Goal: Transaction & Acquisition: Purchase product/service

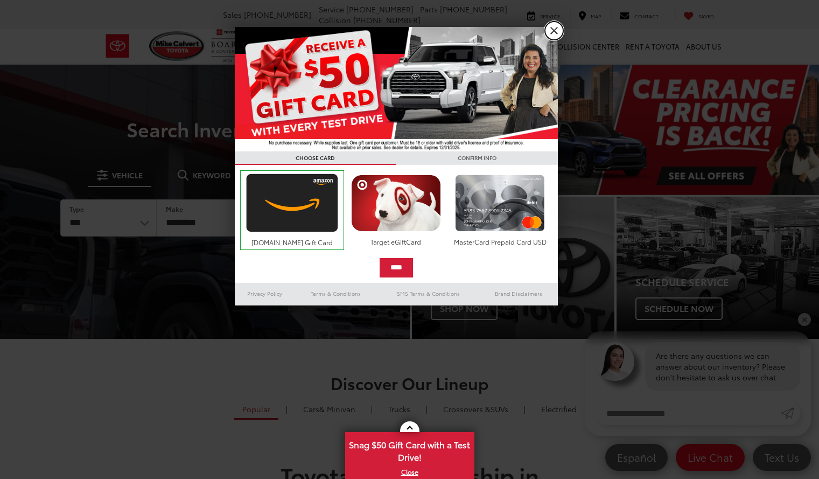
click at [551, 32] on link "X" at bounding box center [554, 31] width 18 height 18
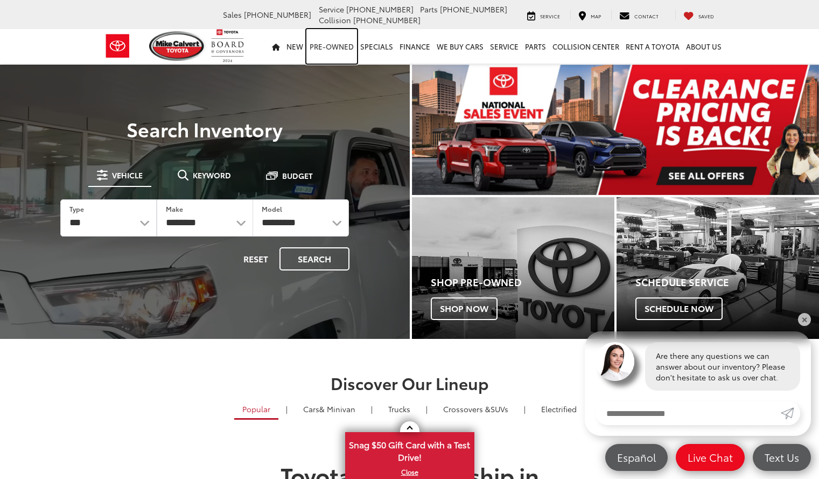
click at [343, 45] on link "Pre-Owned" at bounding box center [331, 46] width 51 height 34
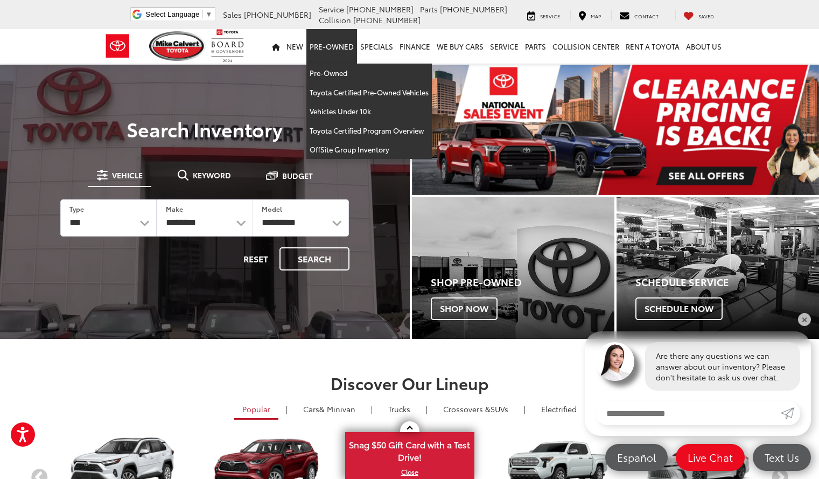
click at [350, 46] on link "Pre-Owned" at bounding box center [331, 46] width 51 height 34
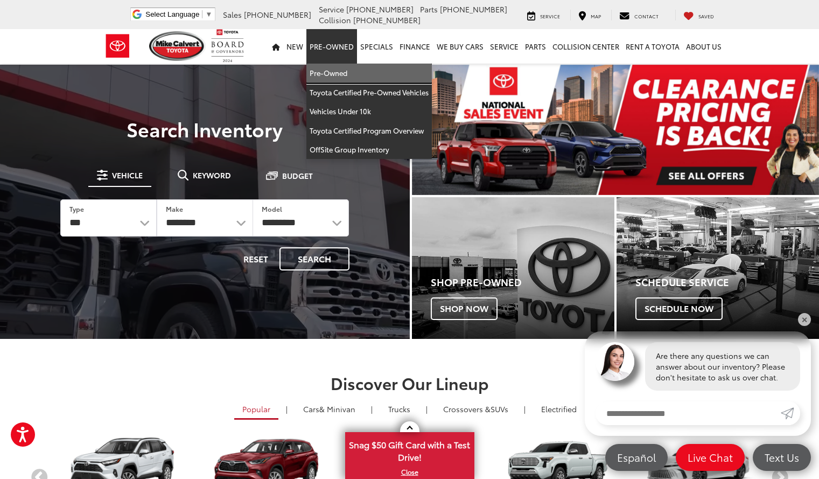
click at [333, 72] on link "Pre-Owned" at bounding box center [368, 73] width 125 height 19
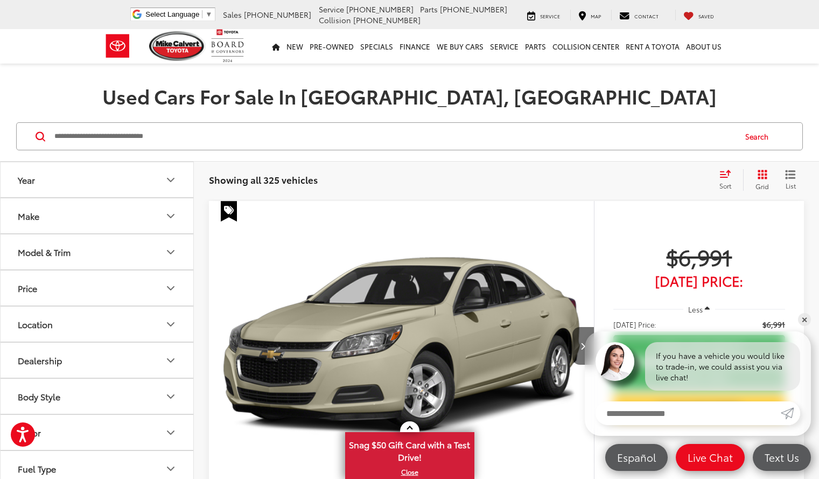
scroll to position [43, 0]
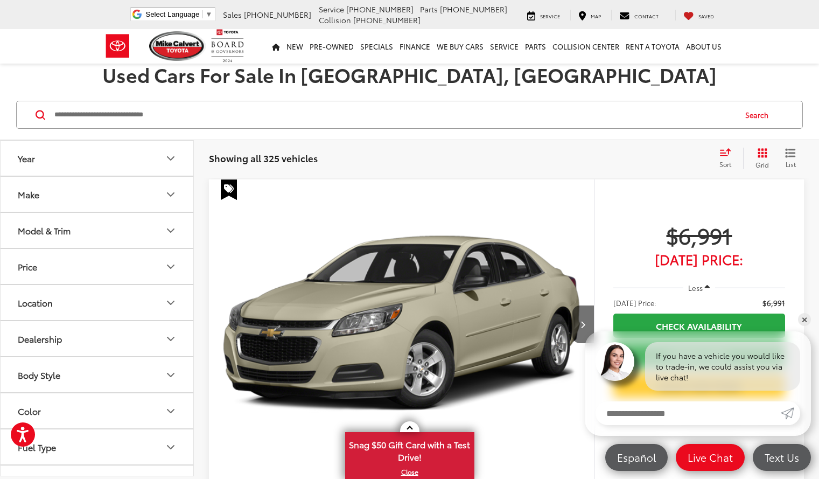
click at [178, 195] on button "Make" at bounding box center [98, 194] width 194 height 35
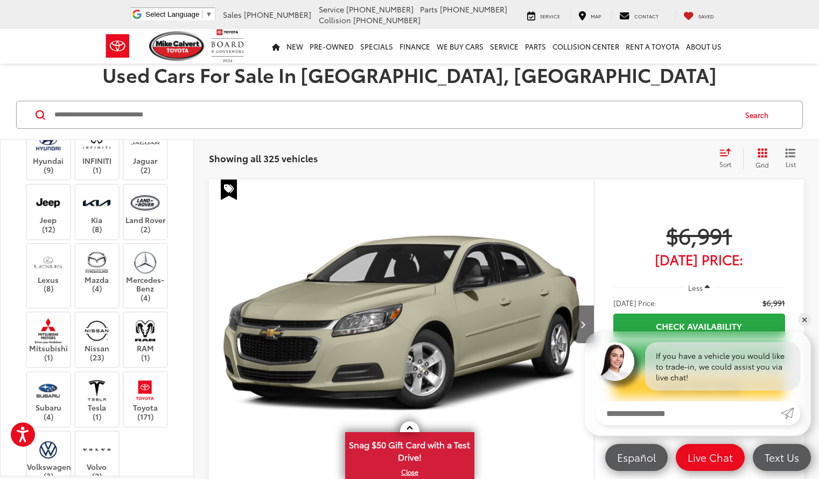
scroll to position [347, 0]
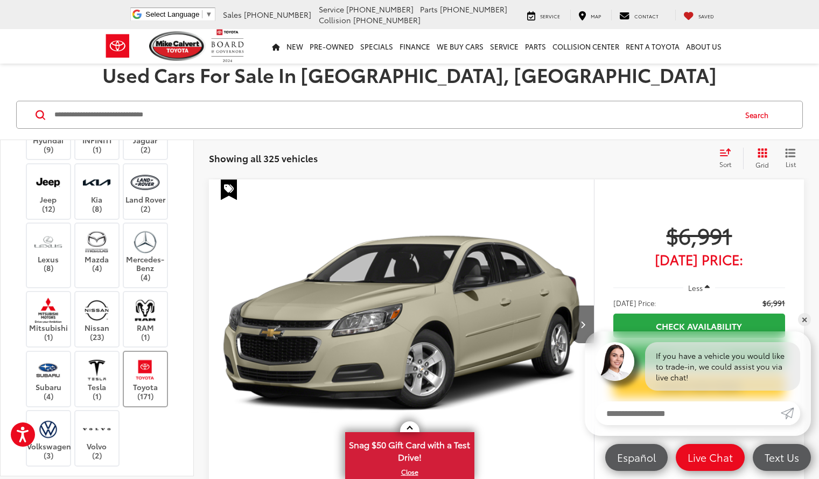
click at [139, 389] on label "Toyota (171)" at bounding box center [146, 379] width 44 height 44
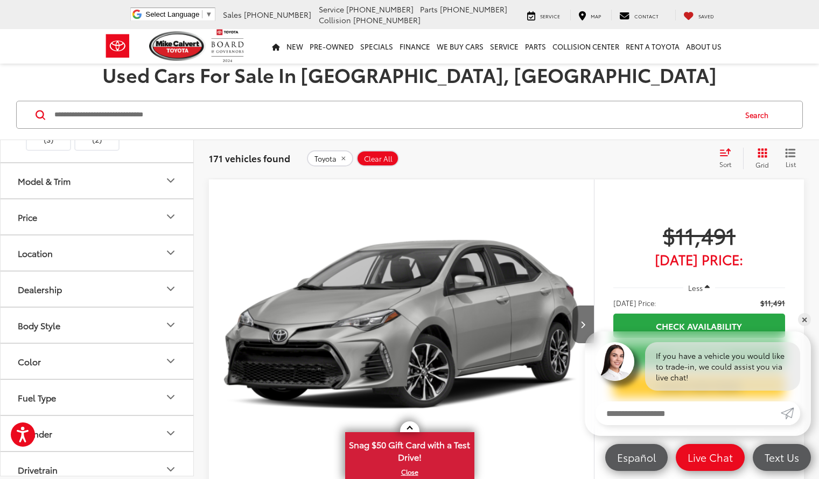
scroll to position [648, 0]
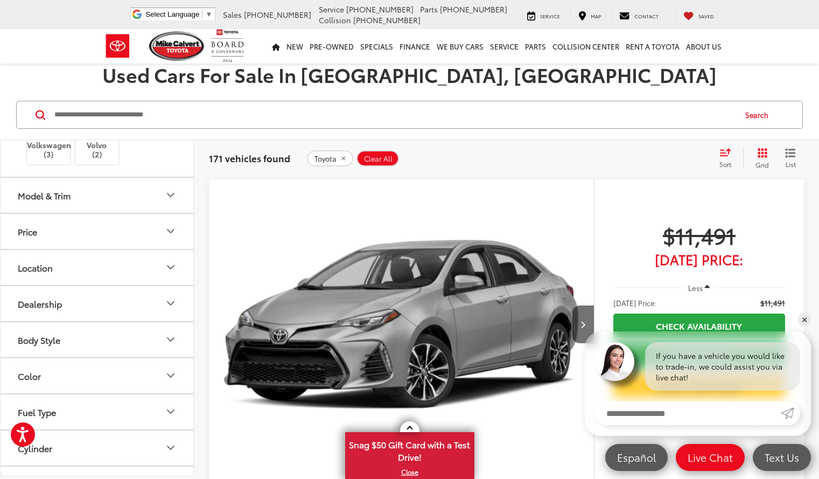
click at [170, 304] on icon "Dealership" at bounding box center [170, 303] width 6 height 3
click at [170, 304] on icon "Dealership" at bounding box center [170, 303] width 13 height 13
click at [164, 187] on button "Model & Trim" at bounding box center [98, 195] width 194 height 35
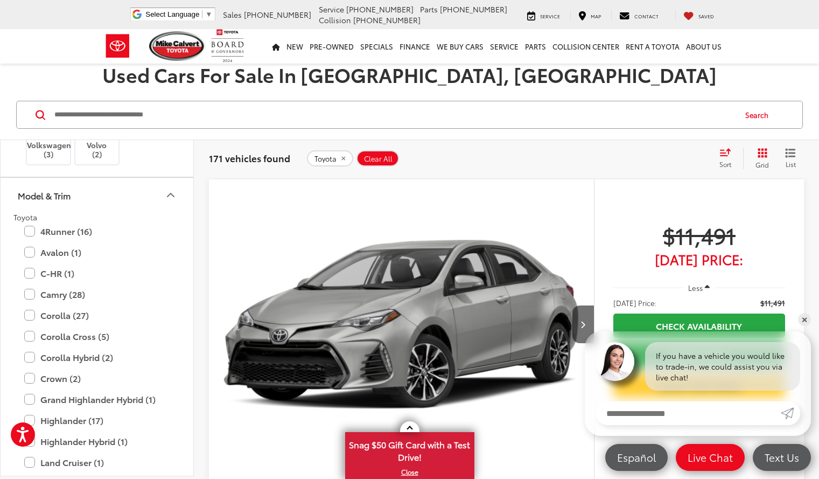
click at [169, 194] on icon "Model & Trim" at bounding box center [170, 194] width 6 height 3
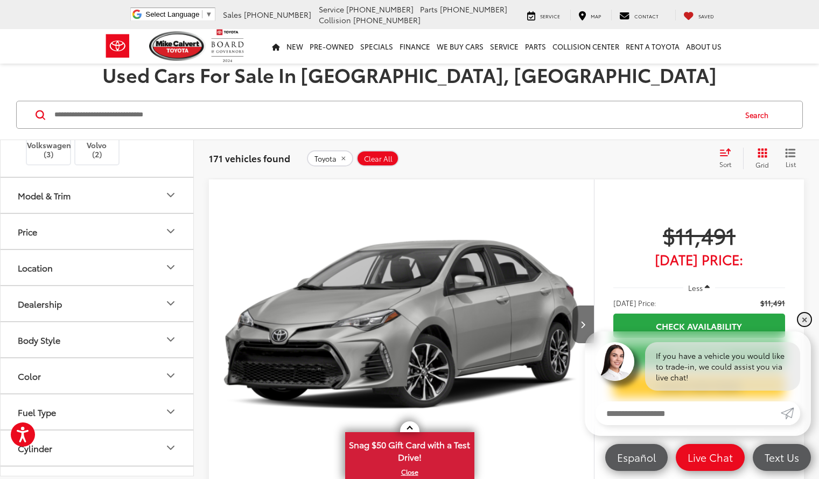
click at [802, 321] on link "✕" at bounding box center [804, 319] width 13 height 13
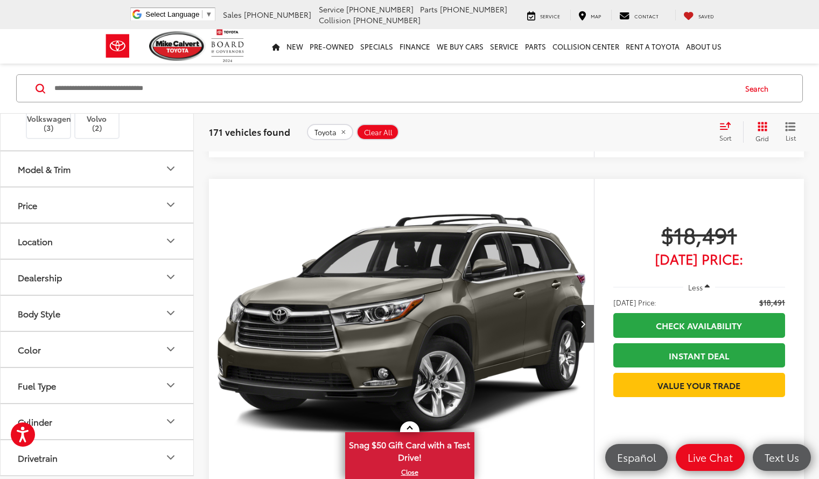
scroll to position [1847, 0]
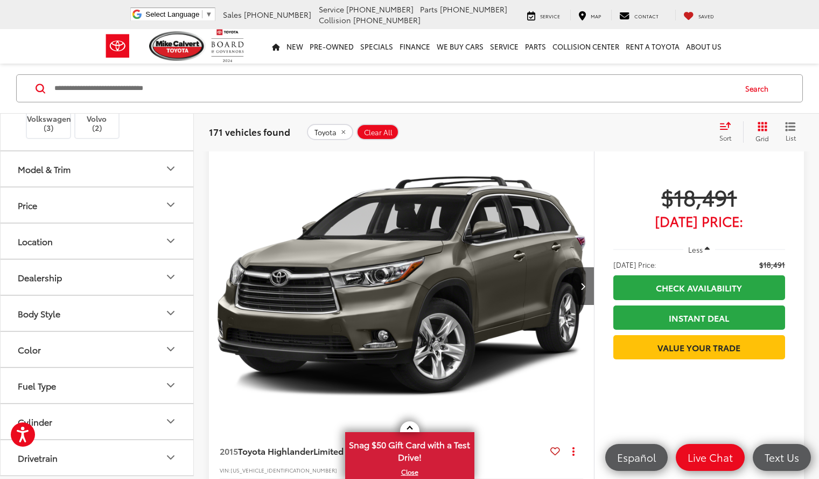
scroll to position [1890, 0]
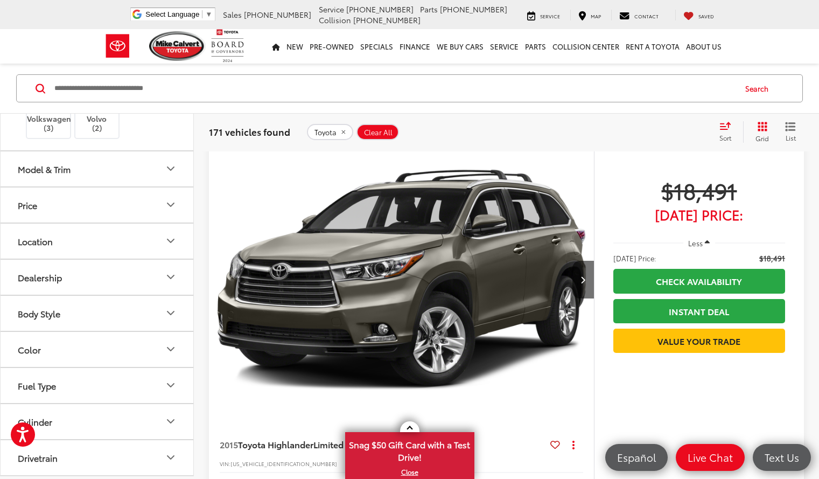
click at [736, 128] on div "Sort" at bounding box center [728, 132] width 29 height 22
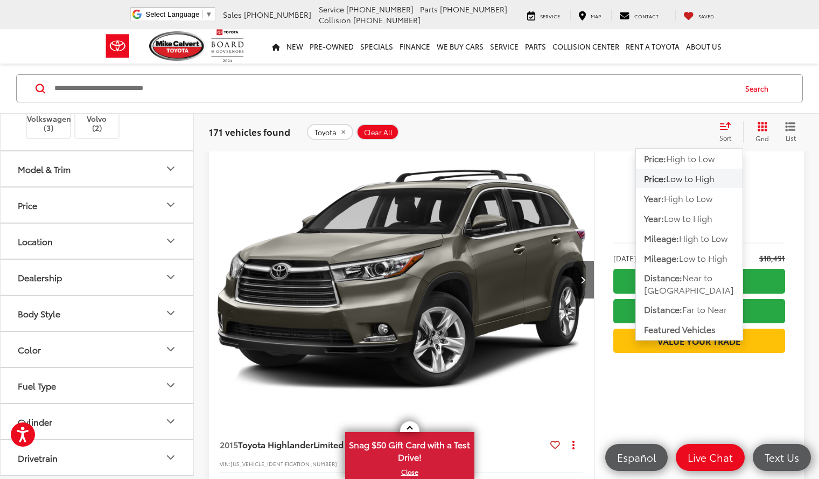
click at [706, 179] on span "Low to High" at bounding box center [690, 178] width 48 height 12
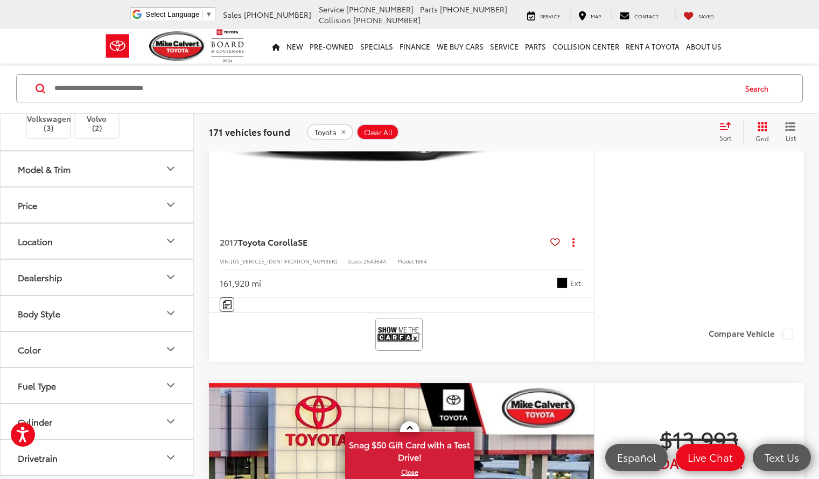
scroll to position [308, 0]
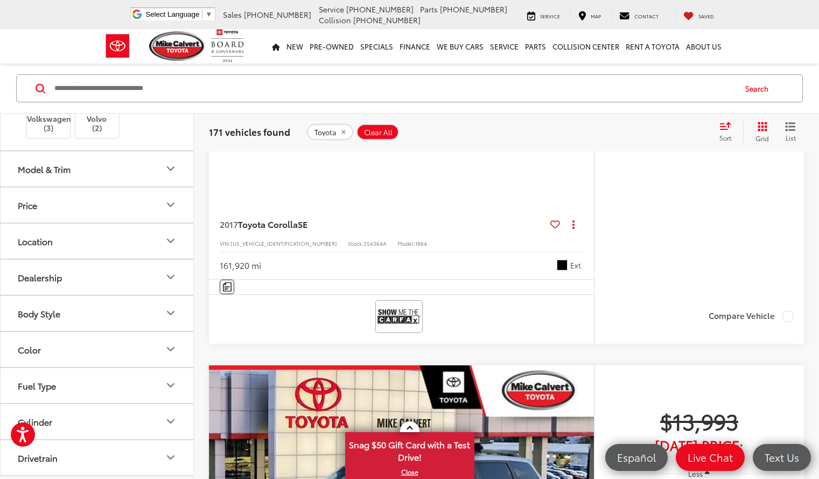
click at [794, 127] on icon "List View" at bounding box center [790, 127] width 9 height 8
click at [792, 128] on icon "List View" at bounding box center [790, 127] width 11 height 10
click at [789, 129] on icon "List View" at bounding box center [790, 127] width 9 height 8
click at [765, 130] on icon "Grid View" at bounding box center [763, 127] width 10 height 10
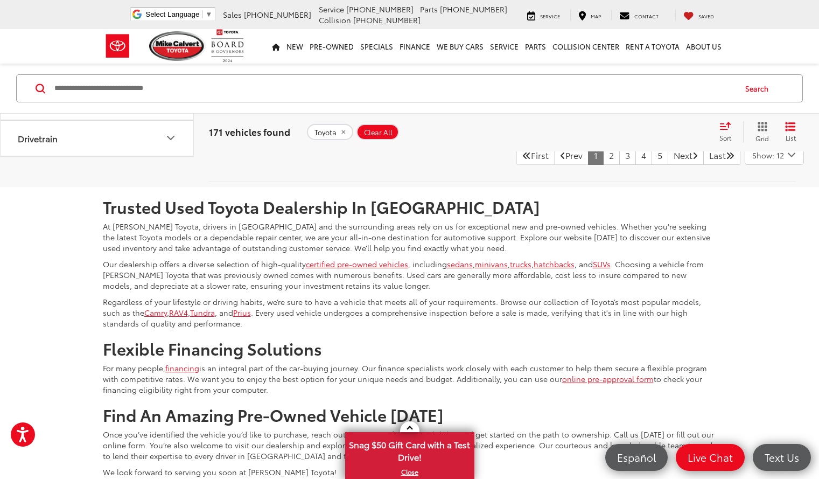
scroll to position [2320, 0]
click at [619, 164] on link "3" at bounding box center [627, 154] width 17 height 19
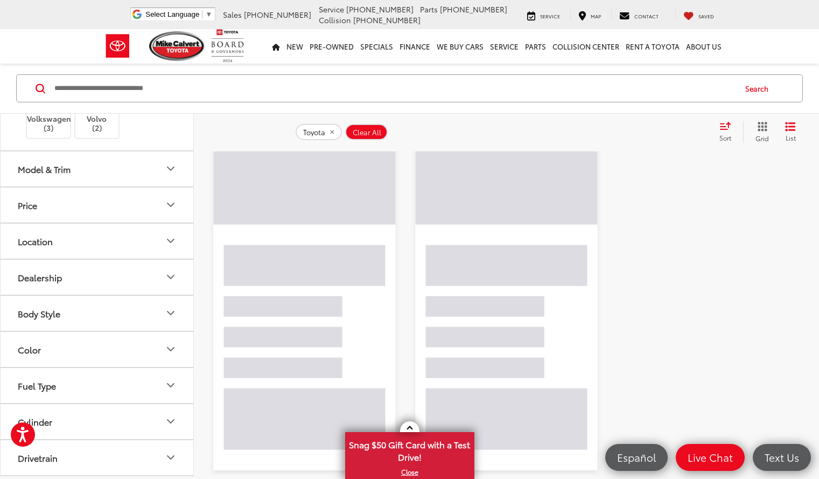
scroll to position [162, 0]
